Goal: Information Seeking & Learning: Find specific fact

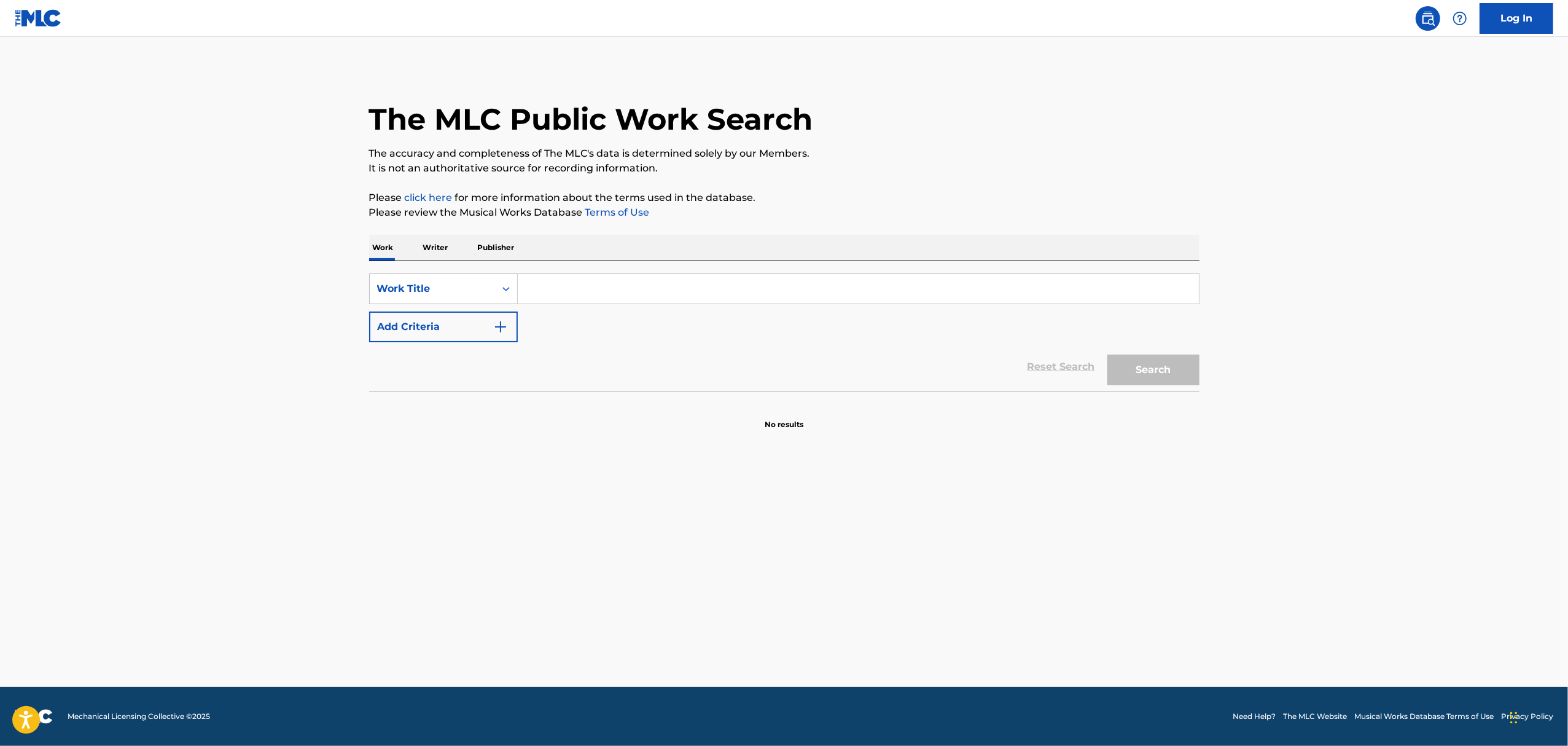
click at [576, 276] on input "Search Form" at bounding box center [858, 289] width 681 height 29
paste input "After Midnight"
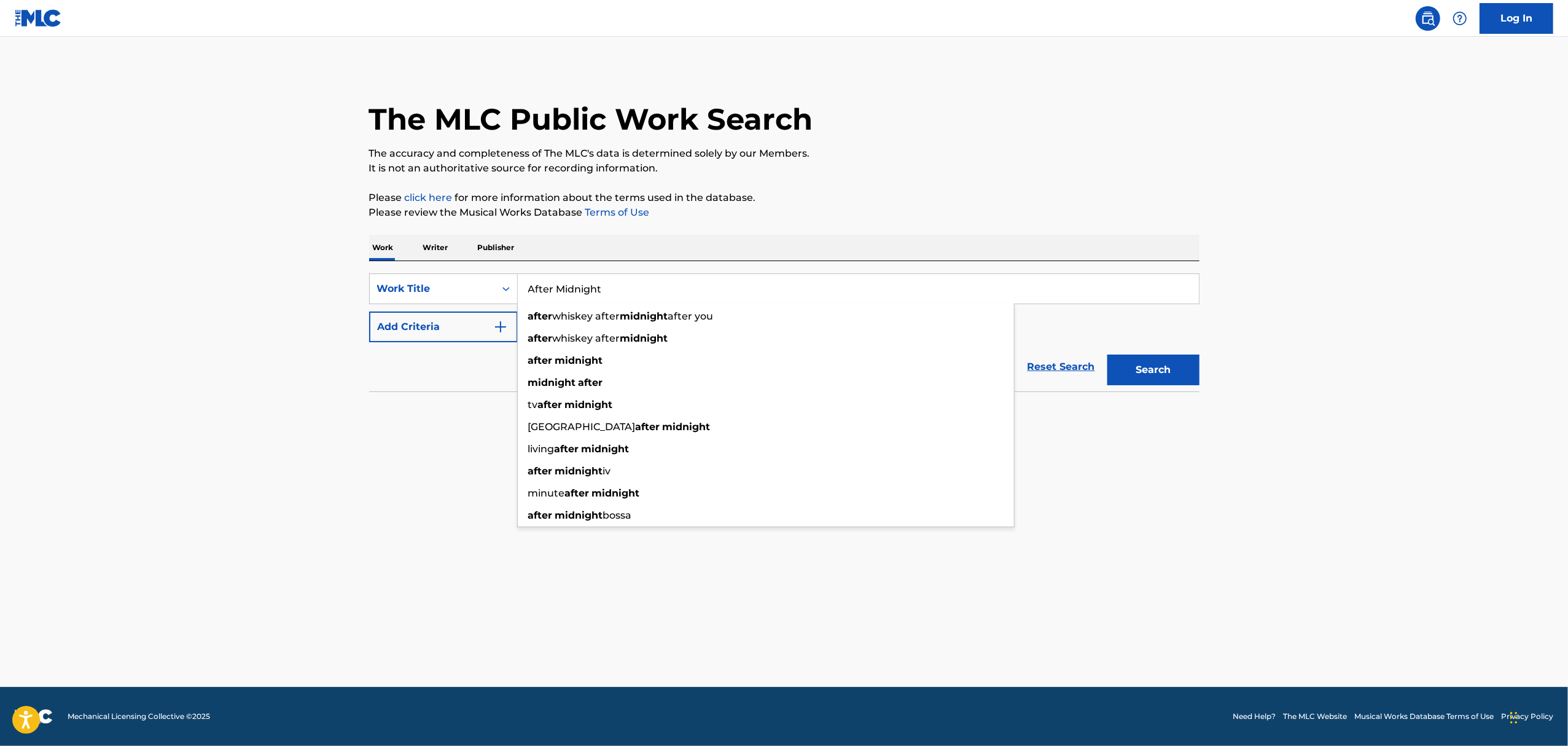
type input "After Midnight"
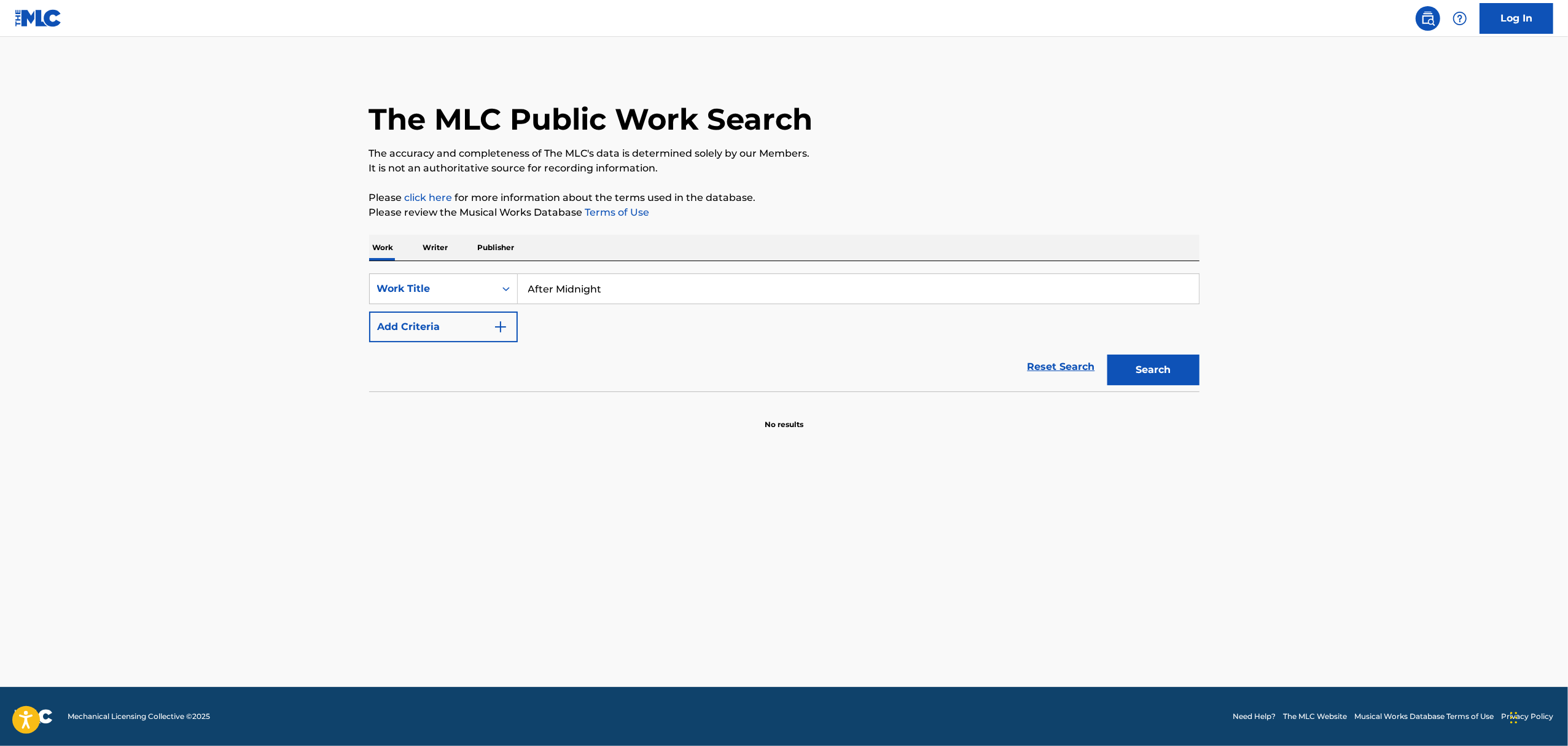
click at [497, 346] on div "Reset Search Search" at bounding box center [784, 367] width 830 height 49
click at [498, 330] on img "Search Form" at bounding box center [500, 326] width 15 height 15
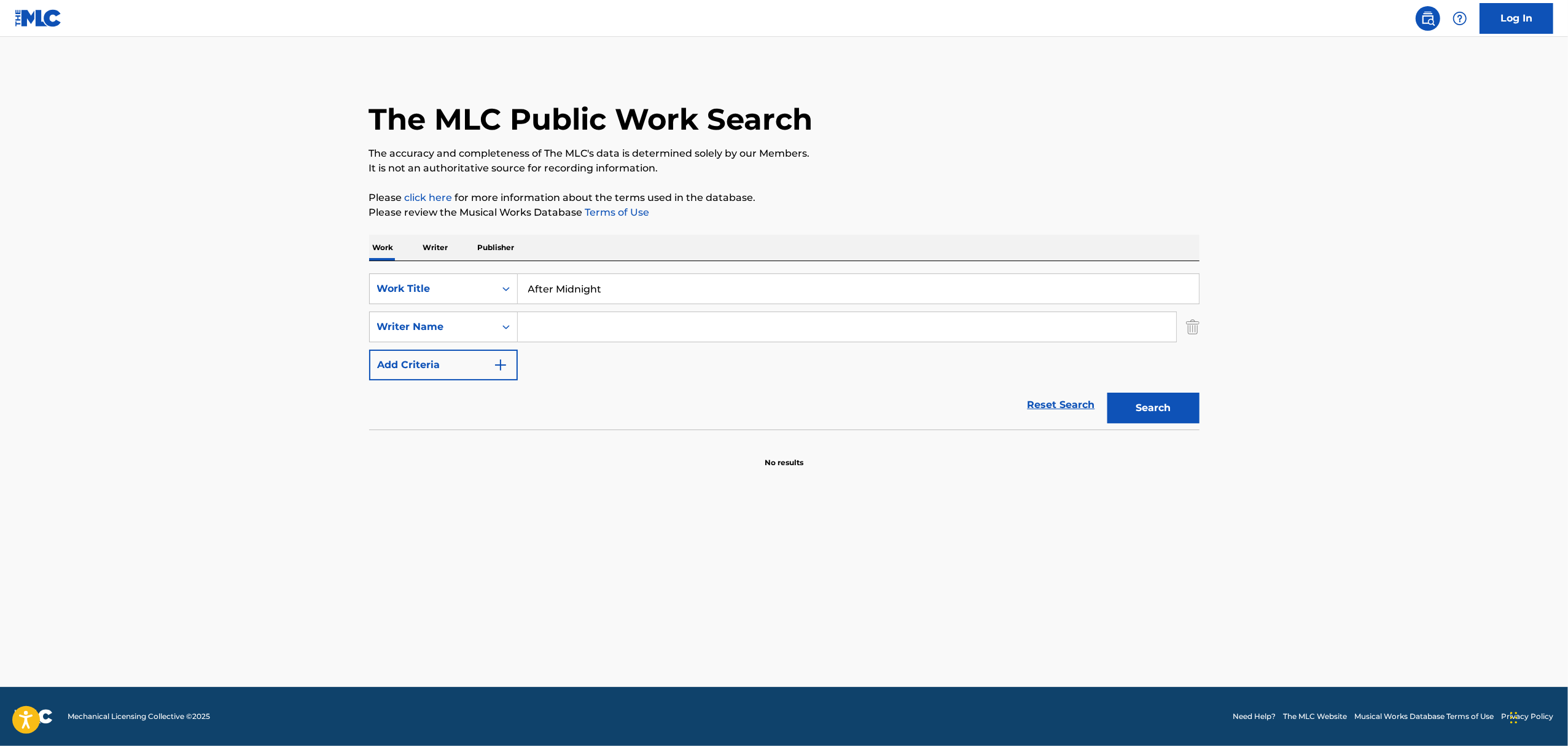
click at [575, 341] on div "SearchWithCriteria03b3f2a8-432a-4ed1-9d5d-ce5e2511110d Work Title After Midnigh…" at bounding box center [784, 326] width 830 height 107
click at [572, 334] on input "Search Form" at bounding box center [847, 326] width 659 height 29
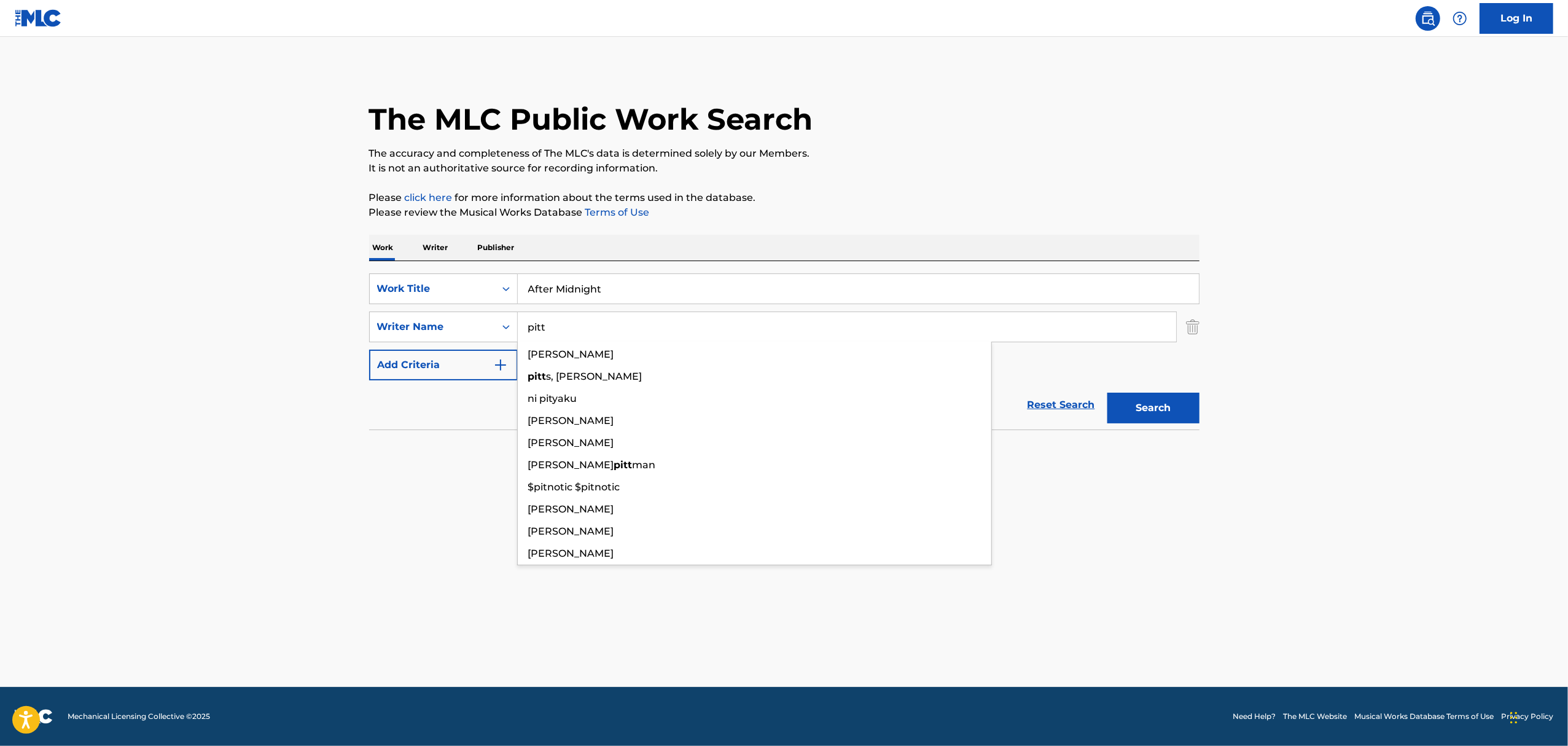
type input "pitt"
click at [1107, 392] on button "Search" at bounding box center [1153, 407] width 92 height 30
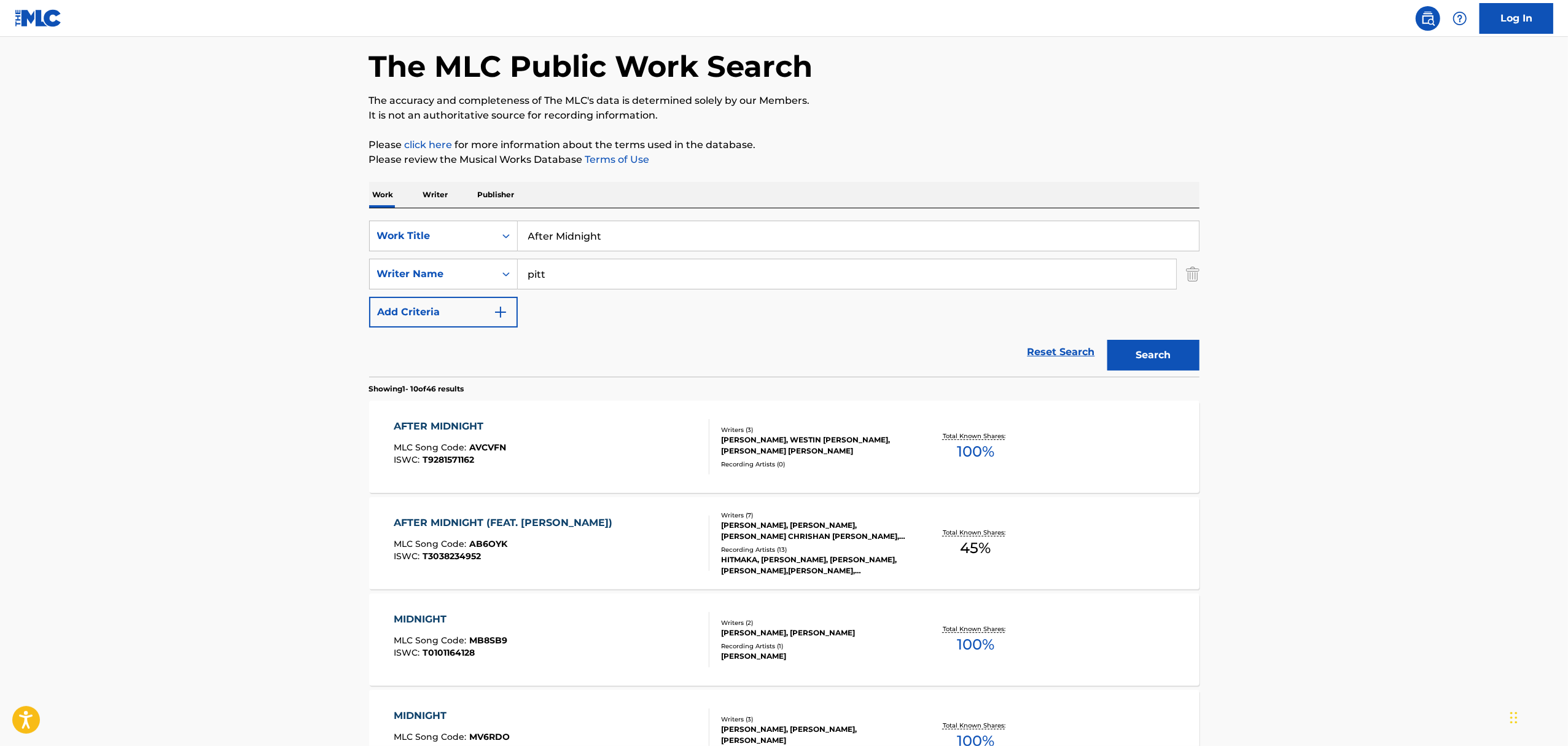
scroll to position [81, 0]
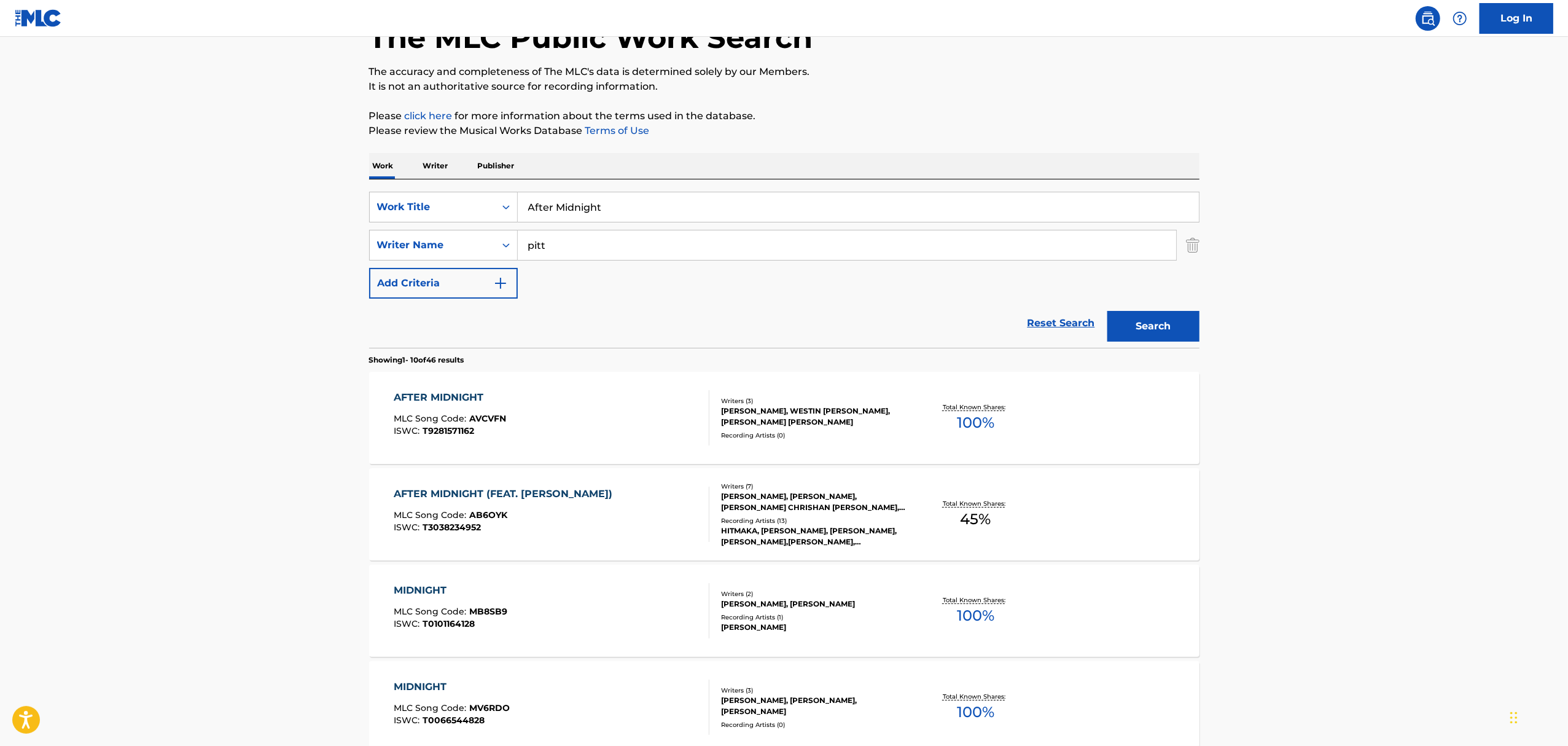
click at [630, 411] on div "AFTER MIDNIGHT MLC Song Code : AVCVFN ISWC : T9281571162" at bounding box center [552, 418] width 316 height 55
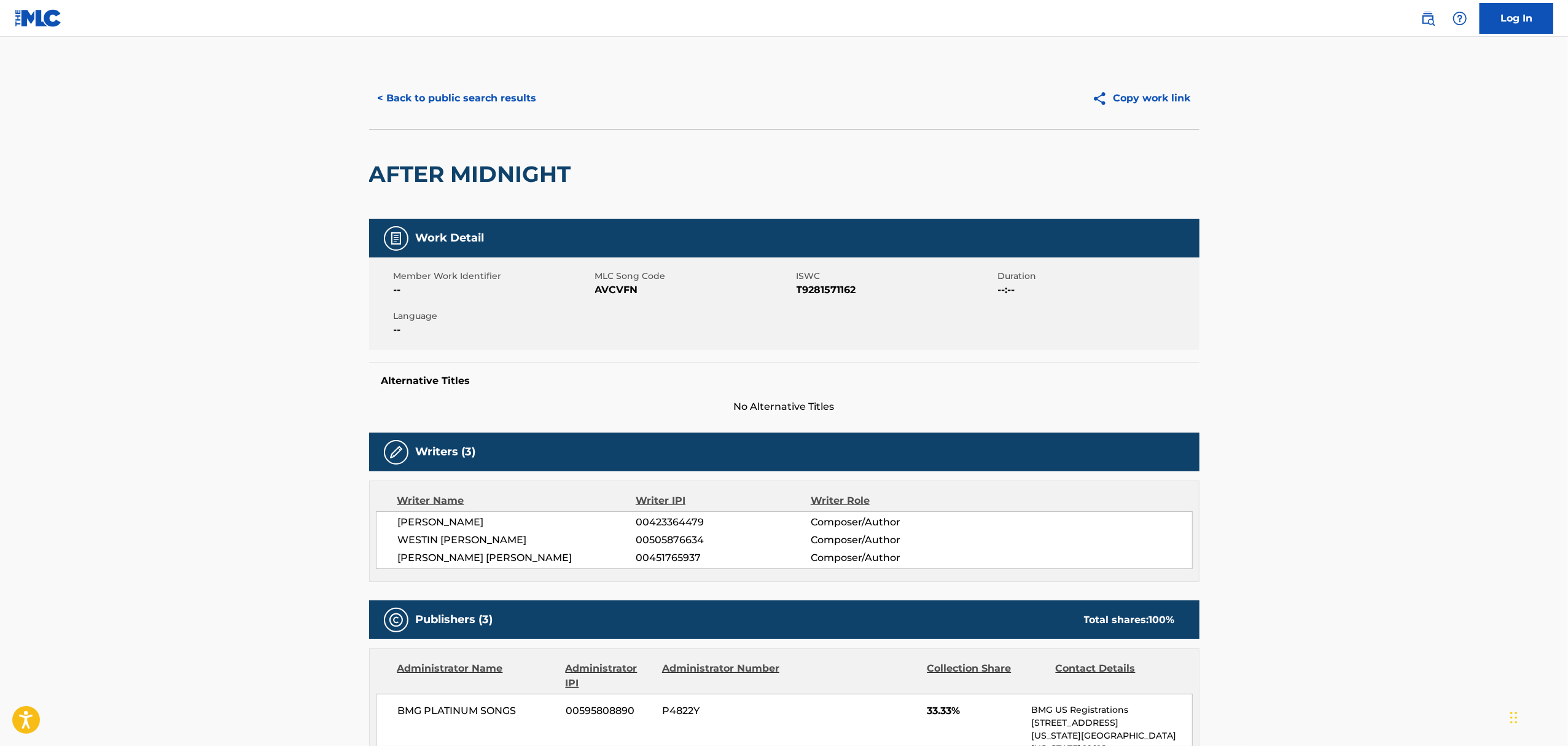
click at [399, 96] on button "< Back to public search results" at bounding box center [458, 98] width 176 height 30
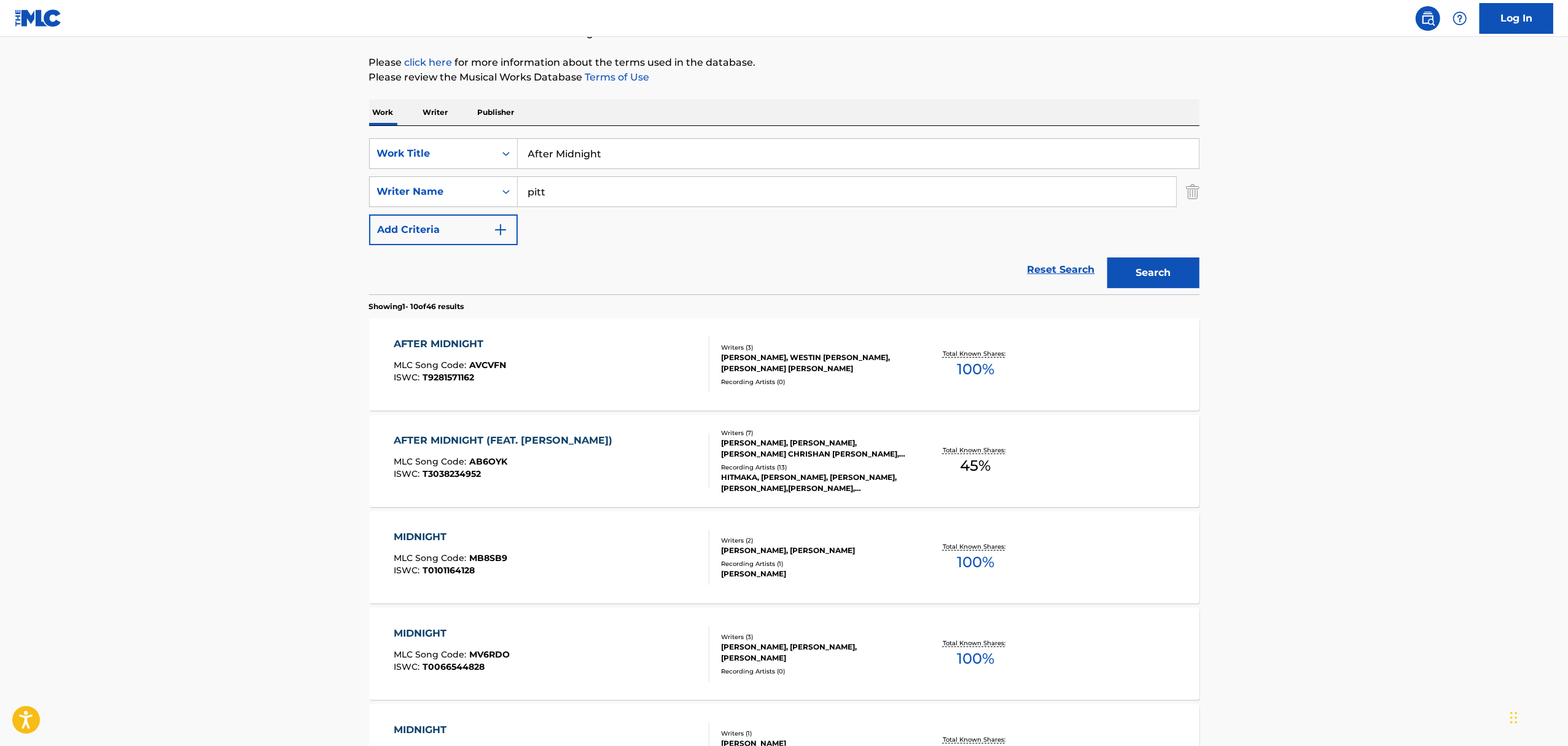
scroll to position [164, 0]
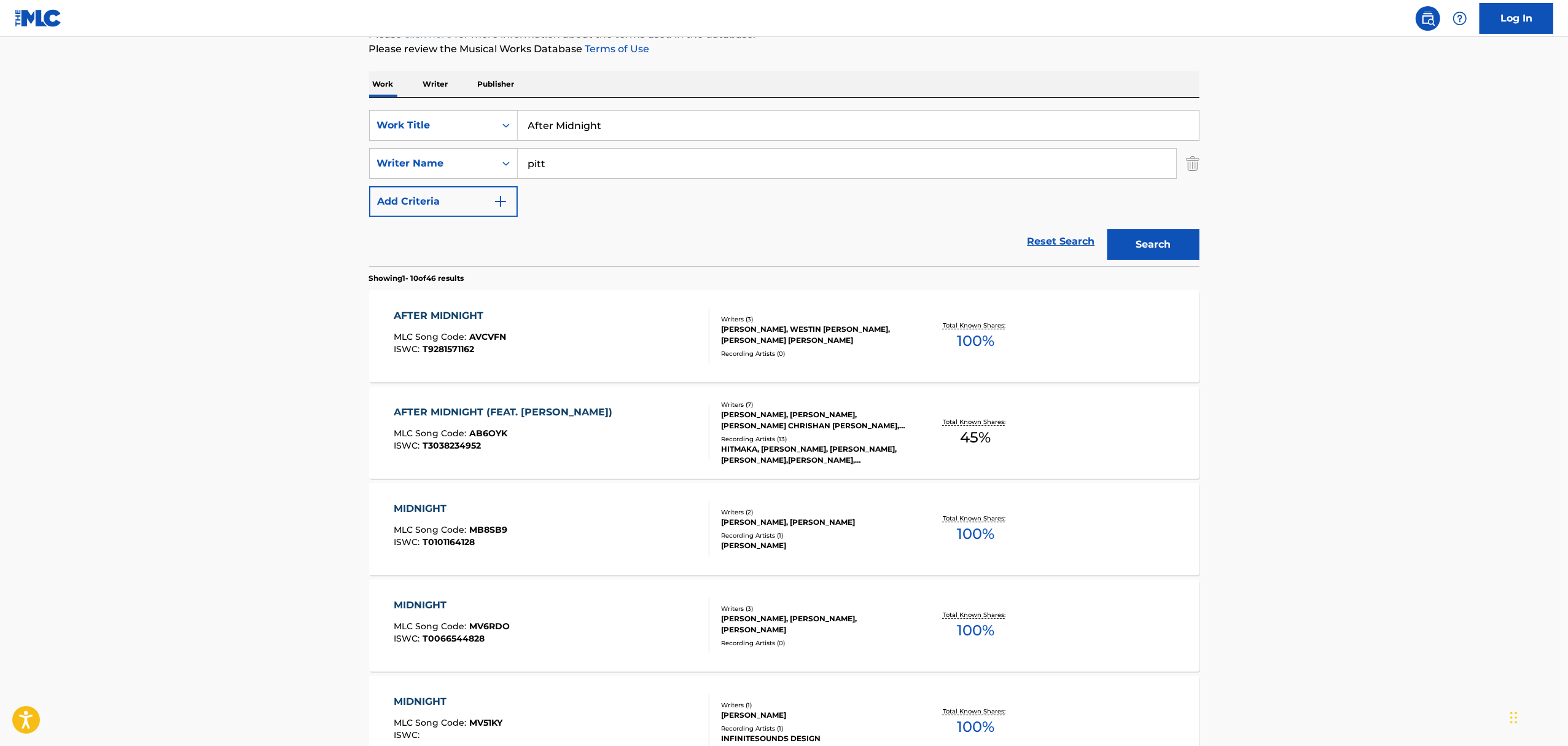
click at [615, 428] on div "AFTER MIDNIGHT (FEAT. [PERSON_NAME]) MLC Song Code : AB6OYK ISWC : T3038234952" at bounding box center [552, 432] width 316 height 55
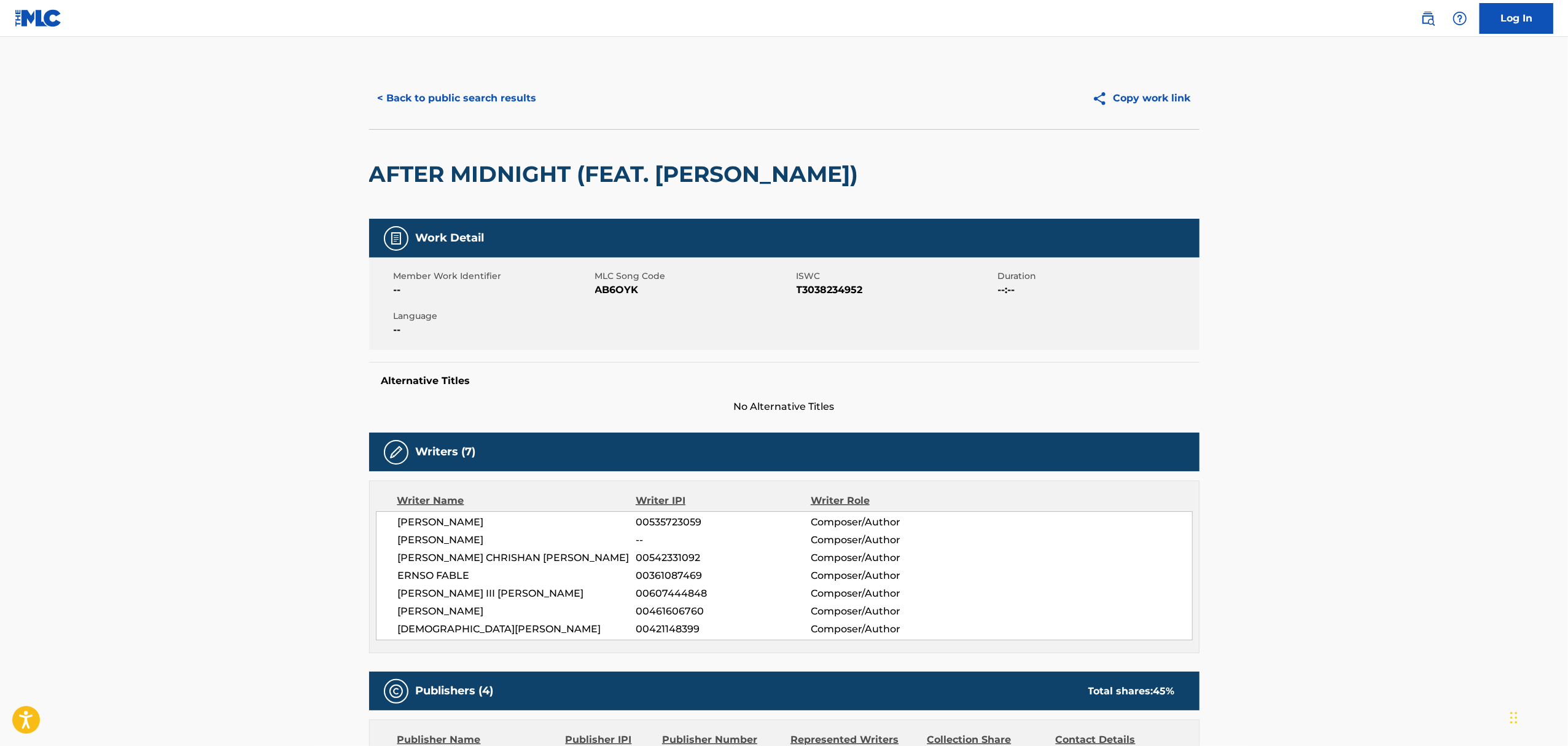
click at [820, 176] on div "AFTER MIDNIGHT (FEAT. [PERSON_NAME])" at bounding box center [784, 174] width 830 height 89
click at [463, 94] on button "< Back to public search results" at bounding box center [458, 98] width 176 height 30
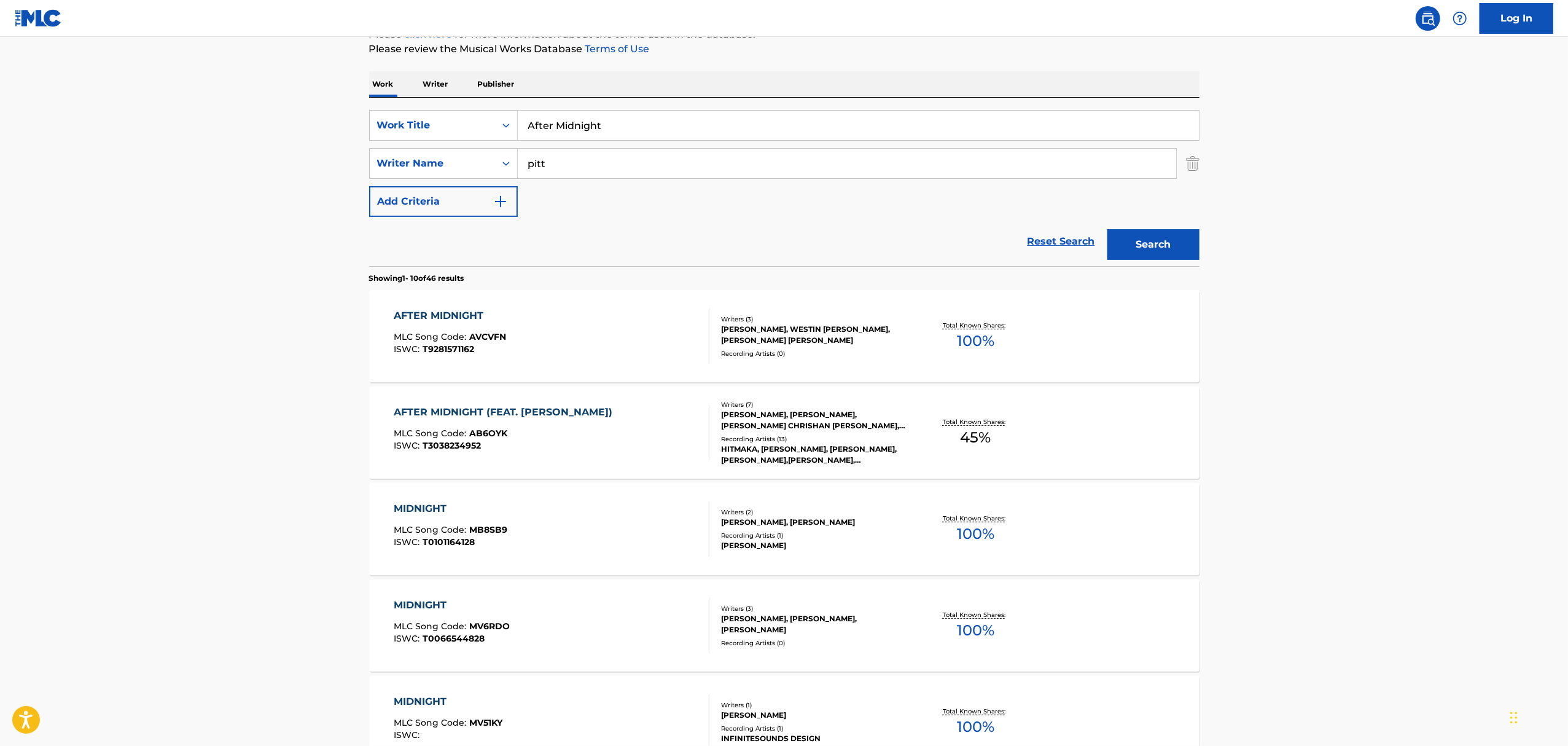
click at [605, 123] on input "After Midnight" at bounding box center [858, 125] width 681 height 29
click at [605, 122] on input "After Midnight" at bounding box center [858, 125] width 681 height 29
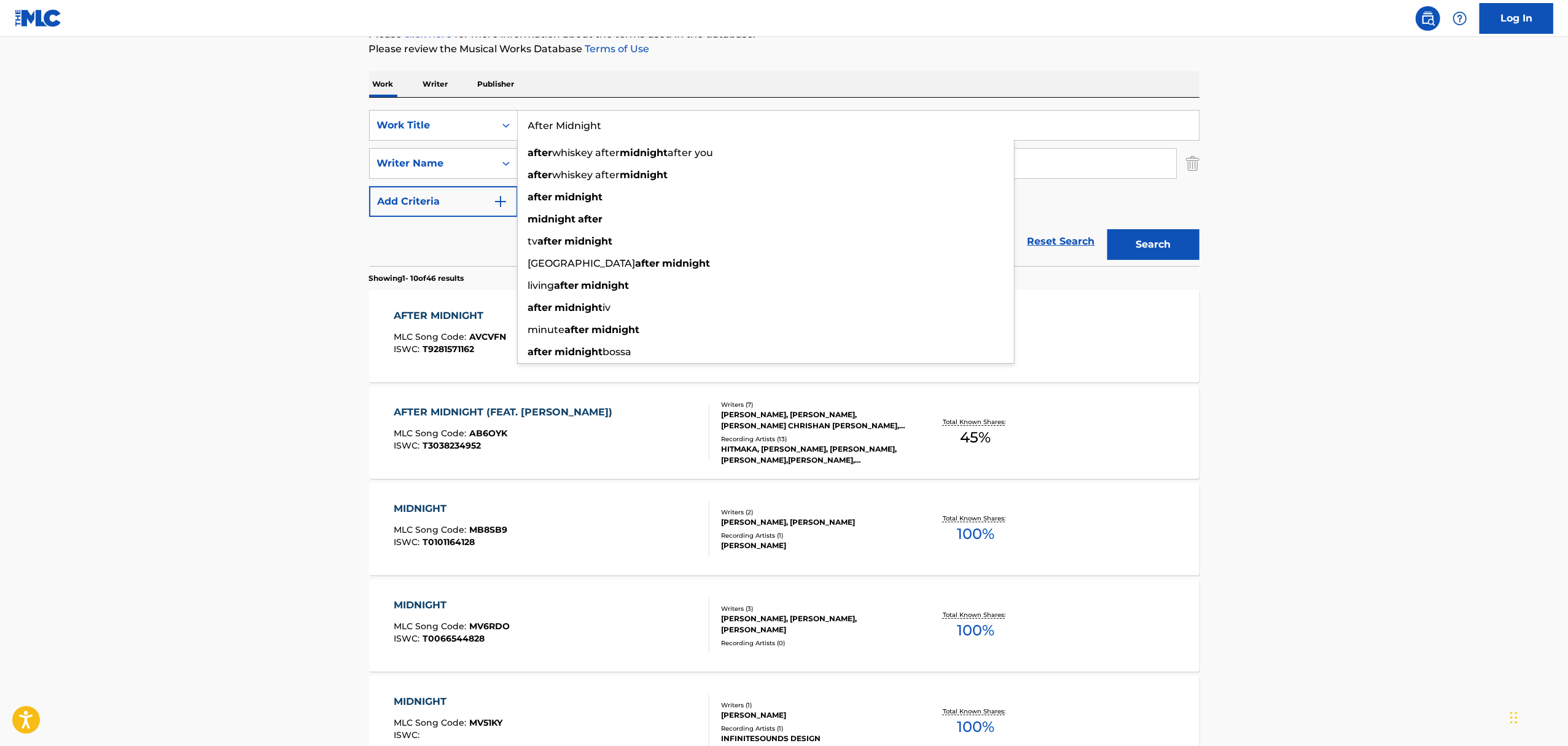
click at [606, 122] on input "After Midnight" at bounding box center [858, 125] width 681 height 29
paste input "Sexy Soulaan"
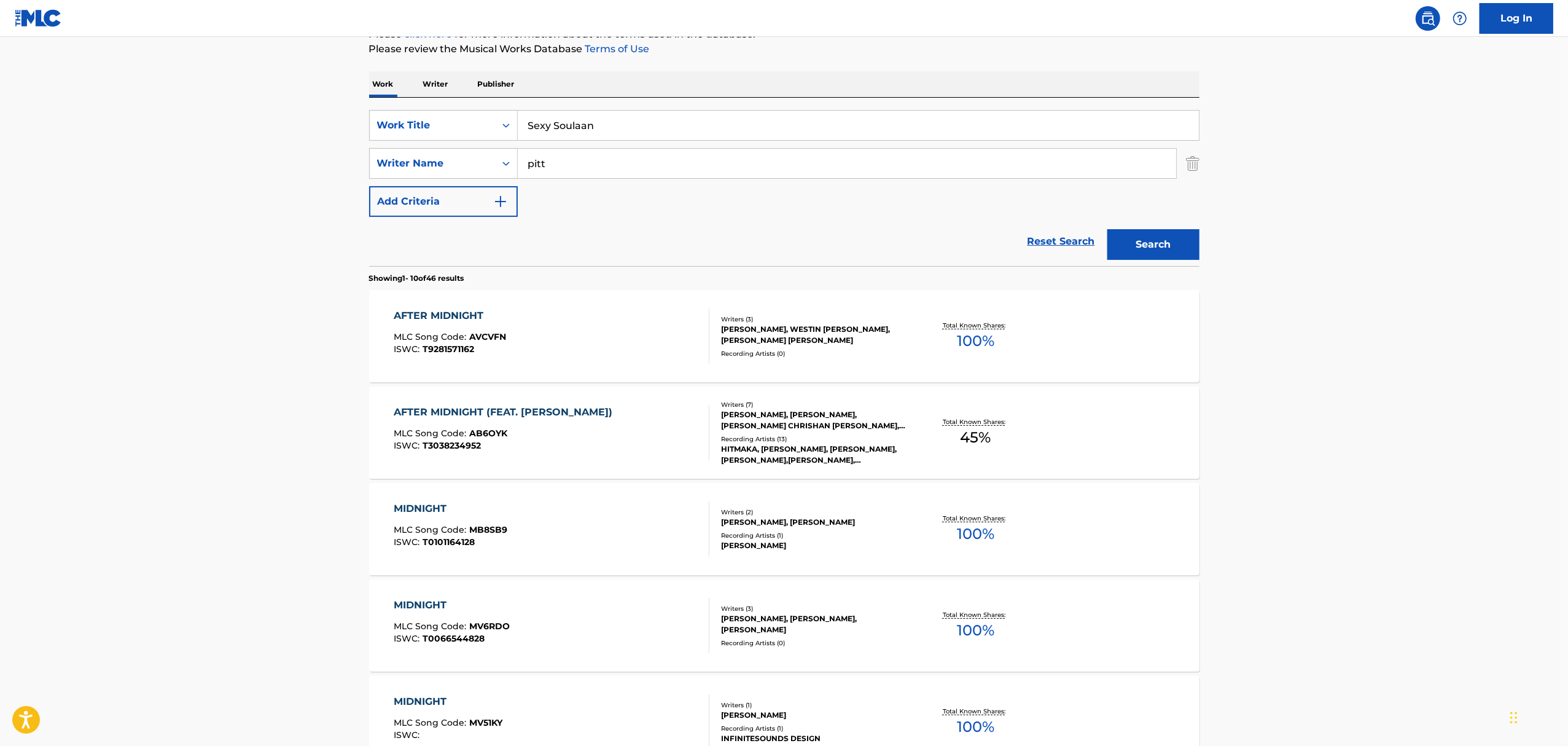
type input "Sexy Soulaan"
click at [624, 165] on input "pitt" at bounding box center [847, 164] width 659 height 29
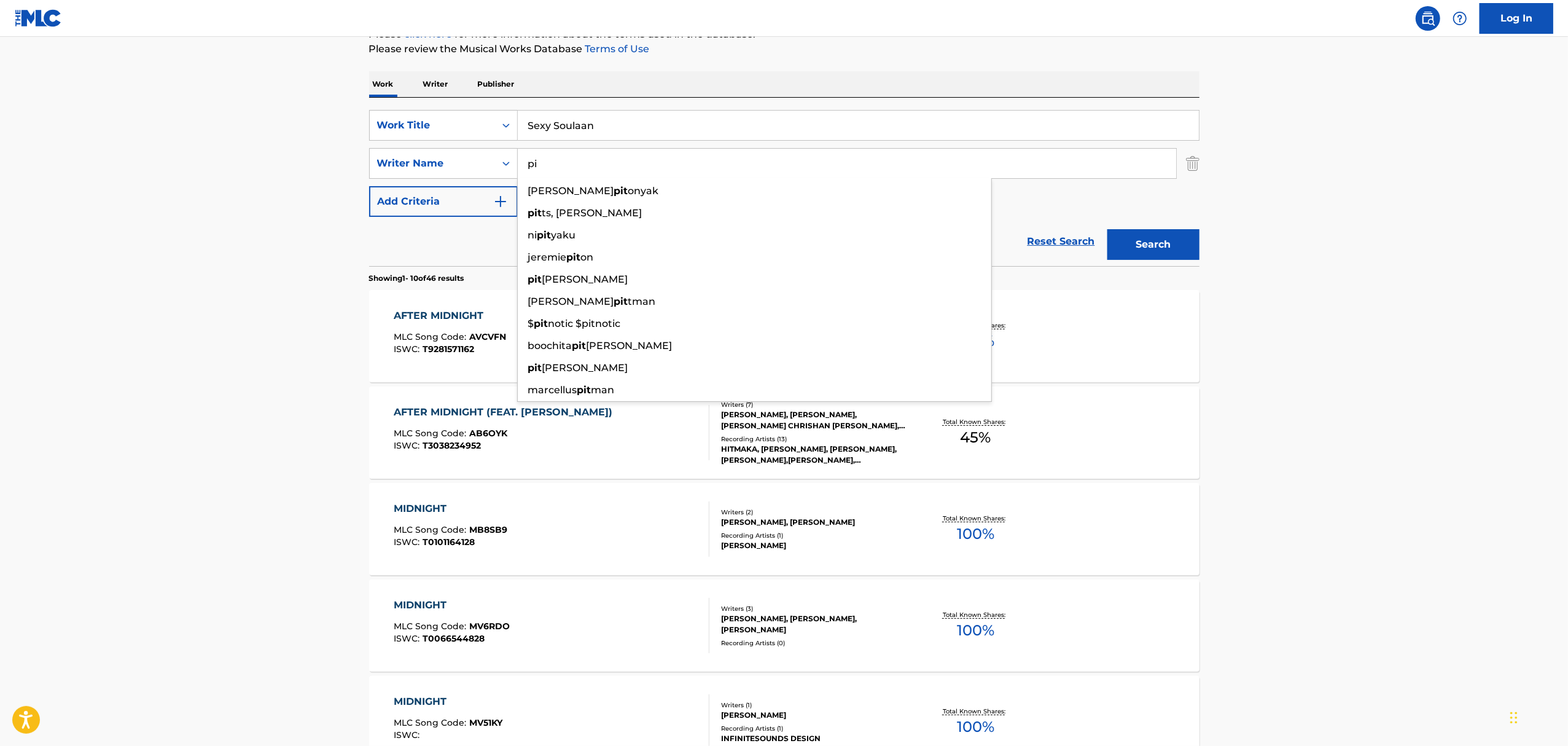
type input "p"
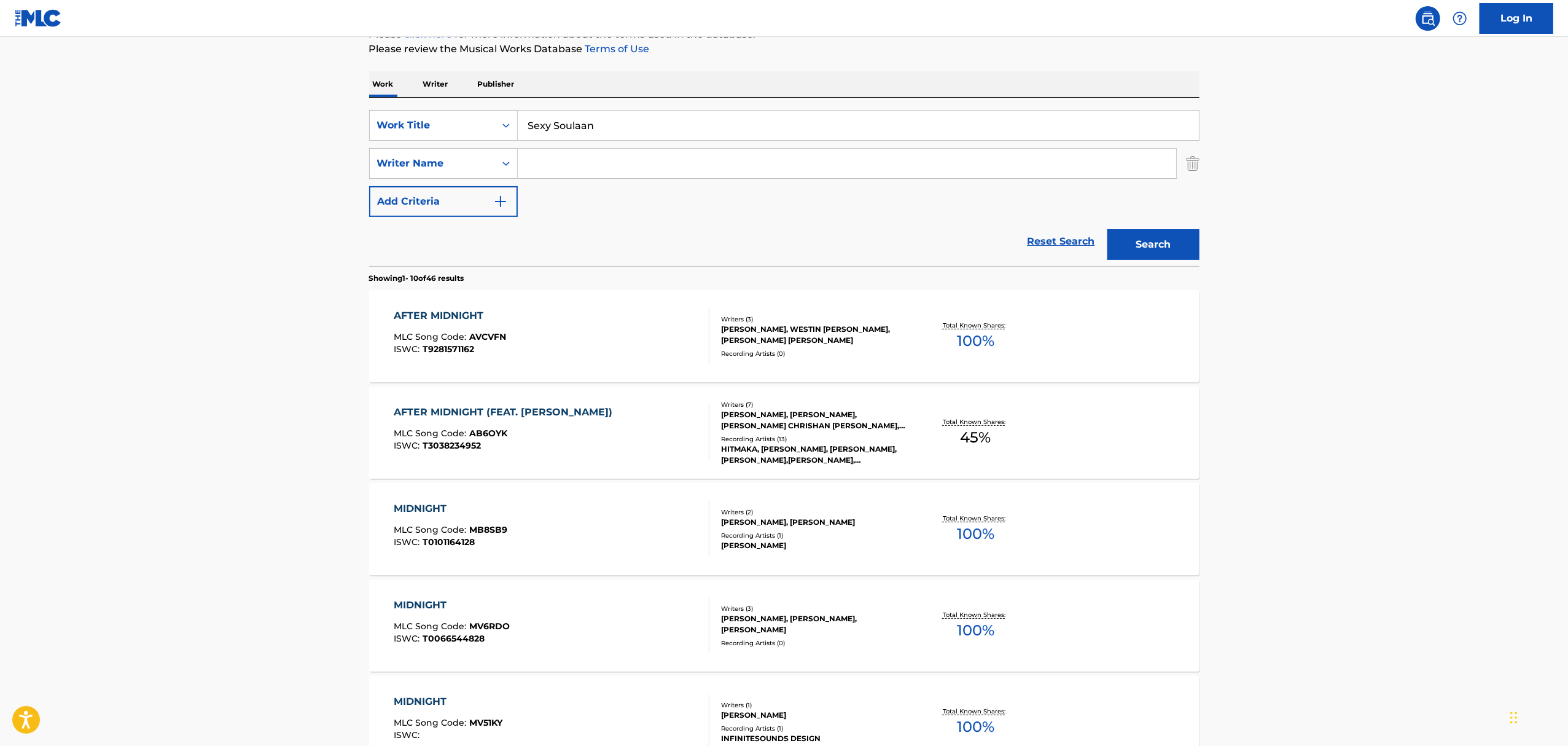
click at [1107, 229] on button "Search" at bounding box center [1153, 244] width 92 height 30
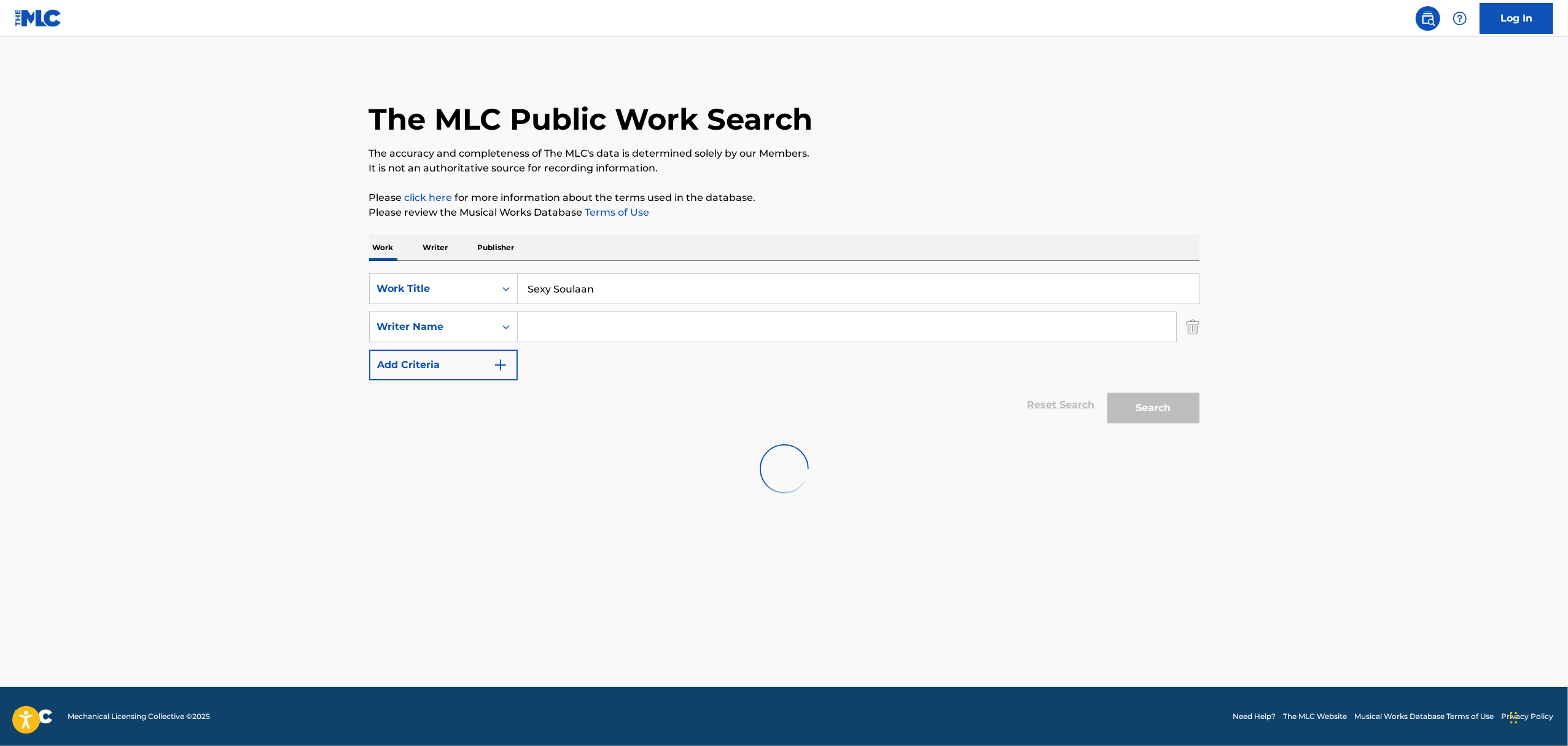
scroll to position [0, 0]
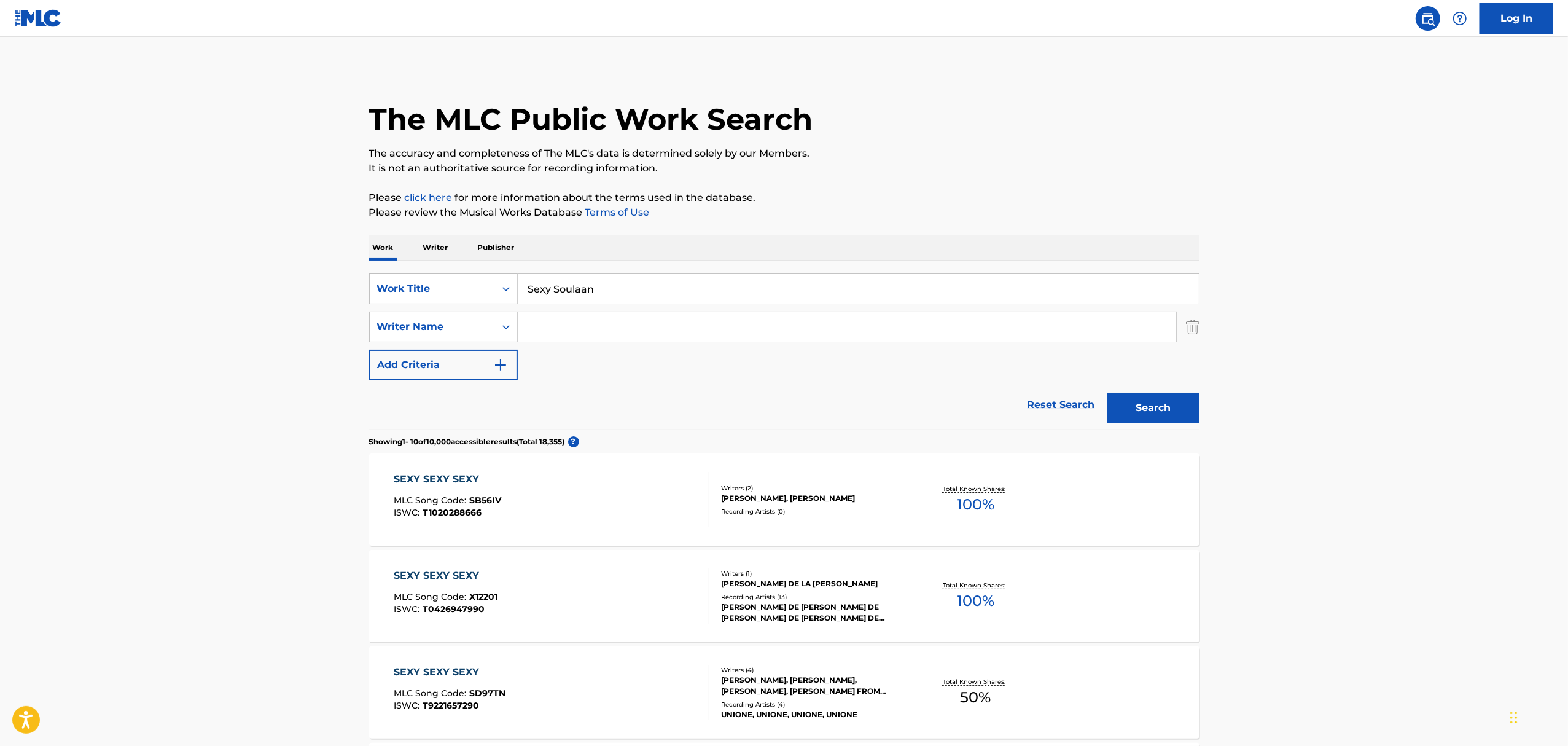
click at [570, 281] on input "Sexy Soulaan" at bounding box center [858, 289] width 681 height 29
paste input "The Negro Problem"
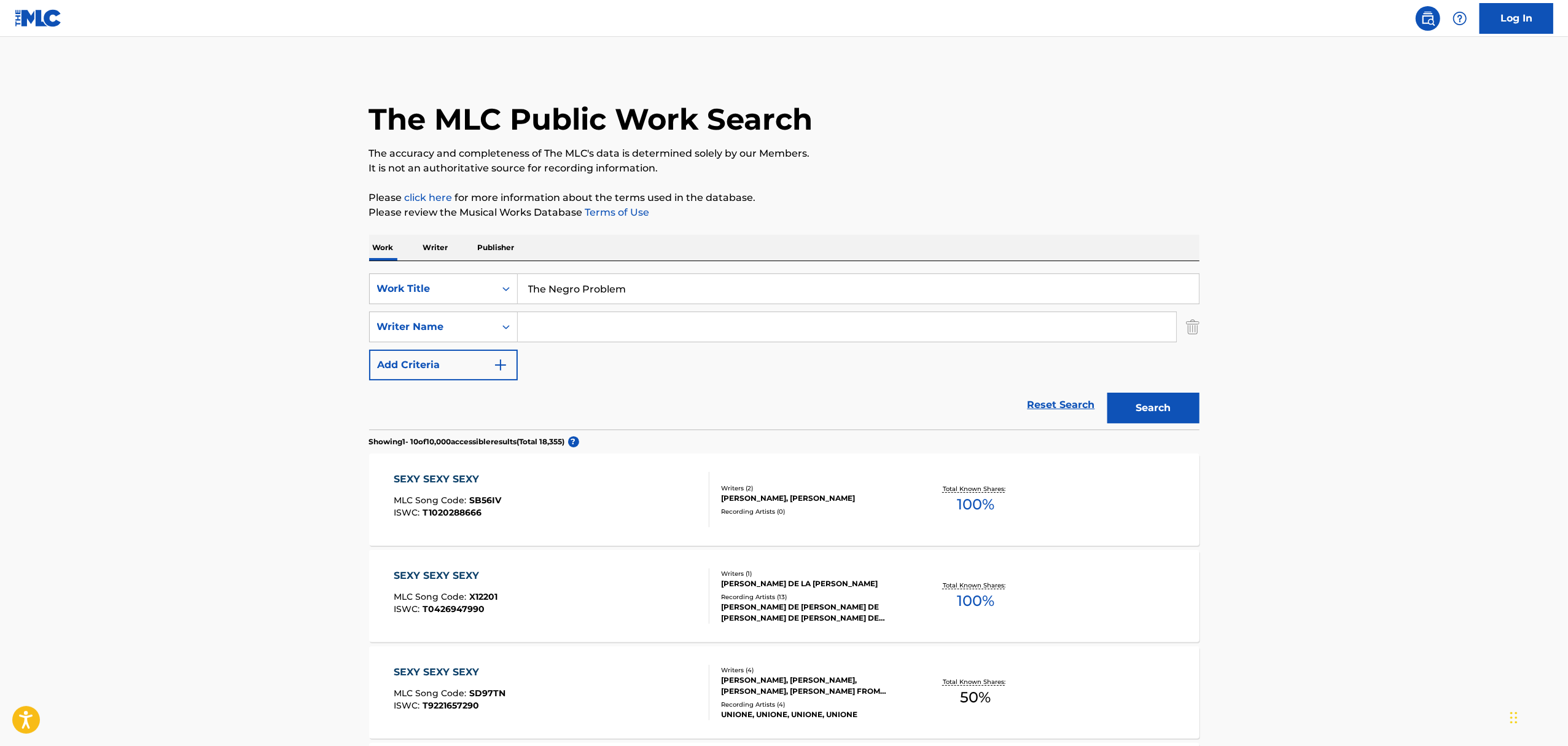
type input "The Negro Problem"
click at [1107, 392] on button "Search" at bounding box center [1153, 407] width 92 height 30
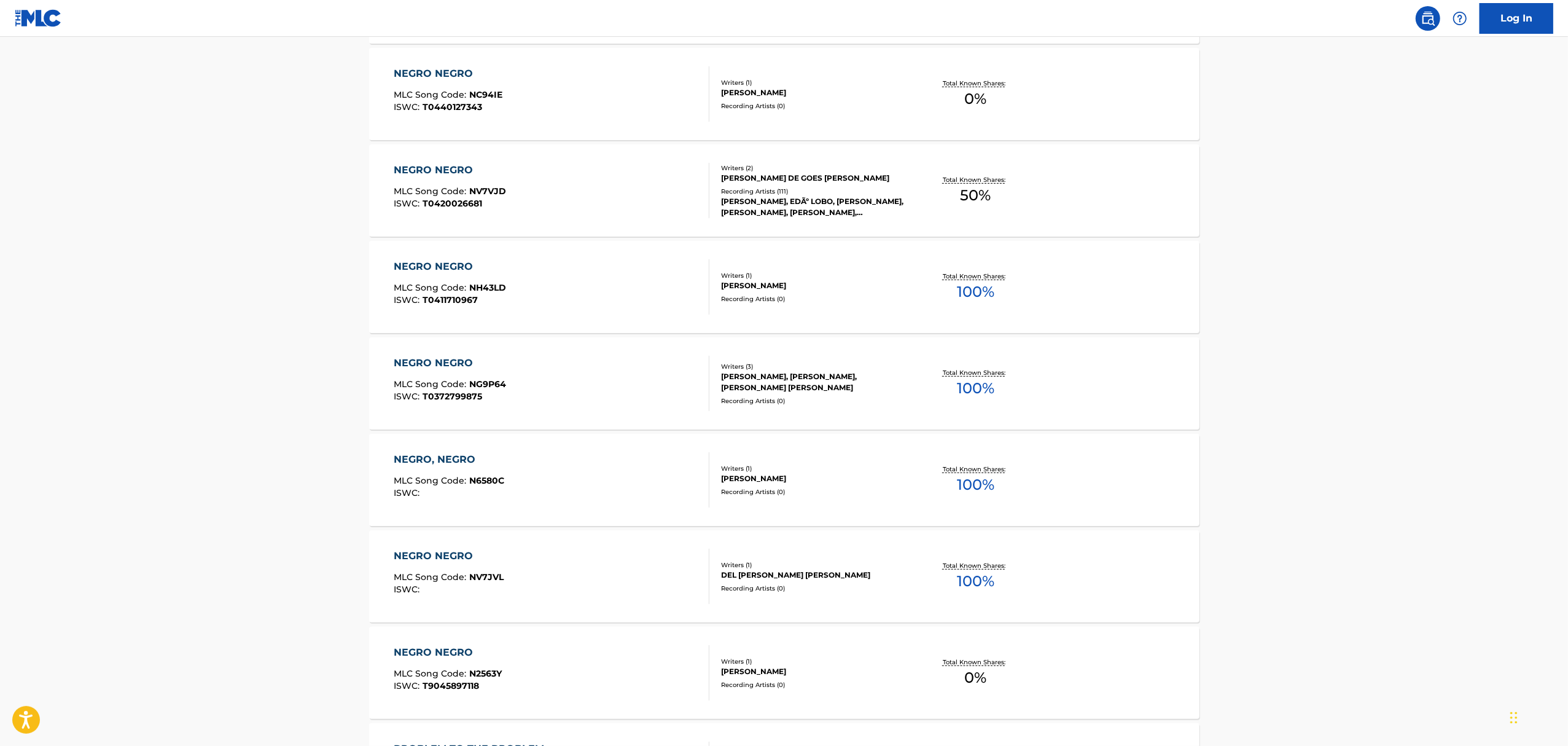
scroll to position [796, 0]
